Goal: Information Seeking & Learning: Find specific fact

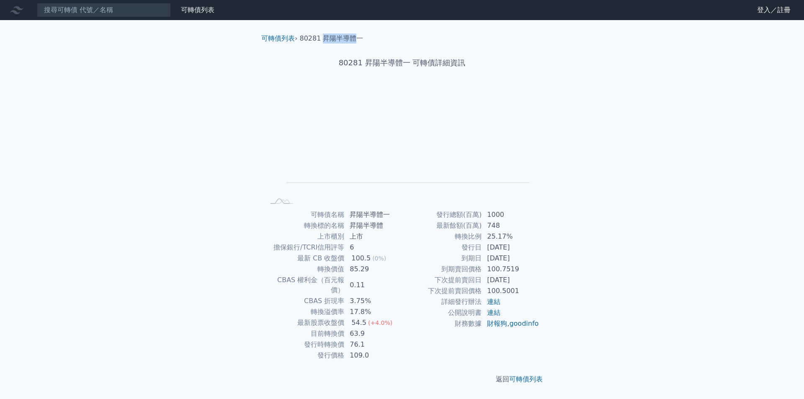
drag, startPoint x: 323, startPoint y: 36, endPoint x: 340, endPoint y: 41, distance: 17.4
click at [352, 39] on li "80281 昇陽半導體一" at bounding box center [332, 38] width 64 height 10
copy li "昇陽半導體"
click at [98, 16] on input at bounding box center [104, 10] width 134 height 14
paste input "昇陽半導體"
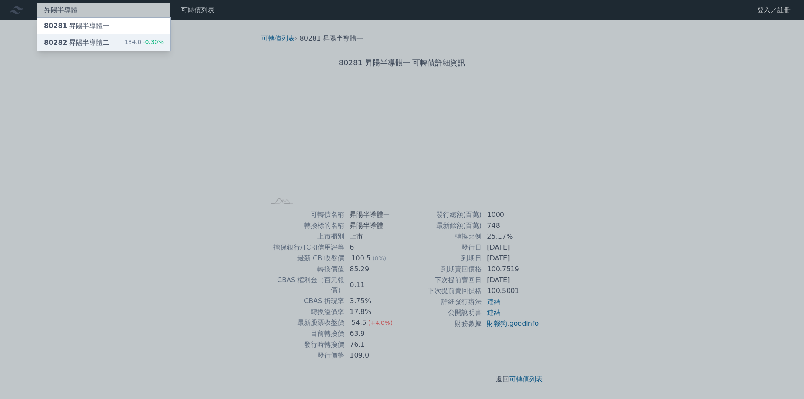
type input "昇陽半導體"
click at [111, 44] on div "80282 昇陽半導體二 134.0 -0.30%" at bounding box center [103, 42] width 133 height 17
